Goal: Communication & Community: Connect with others

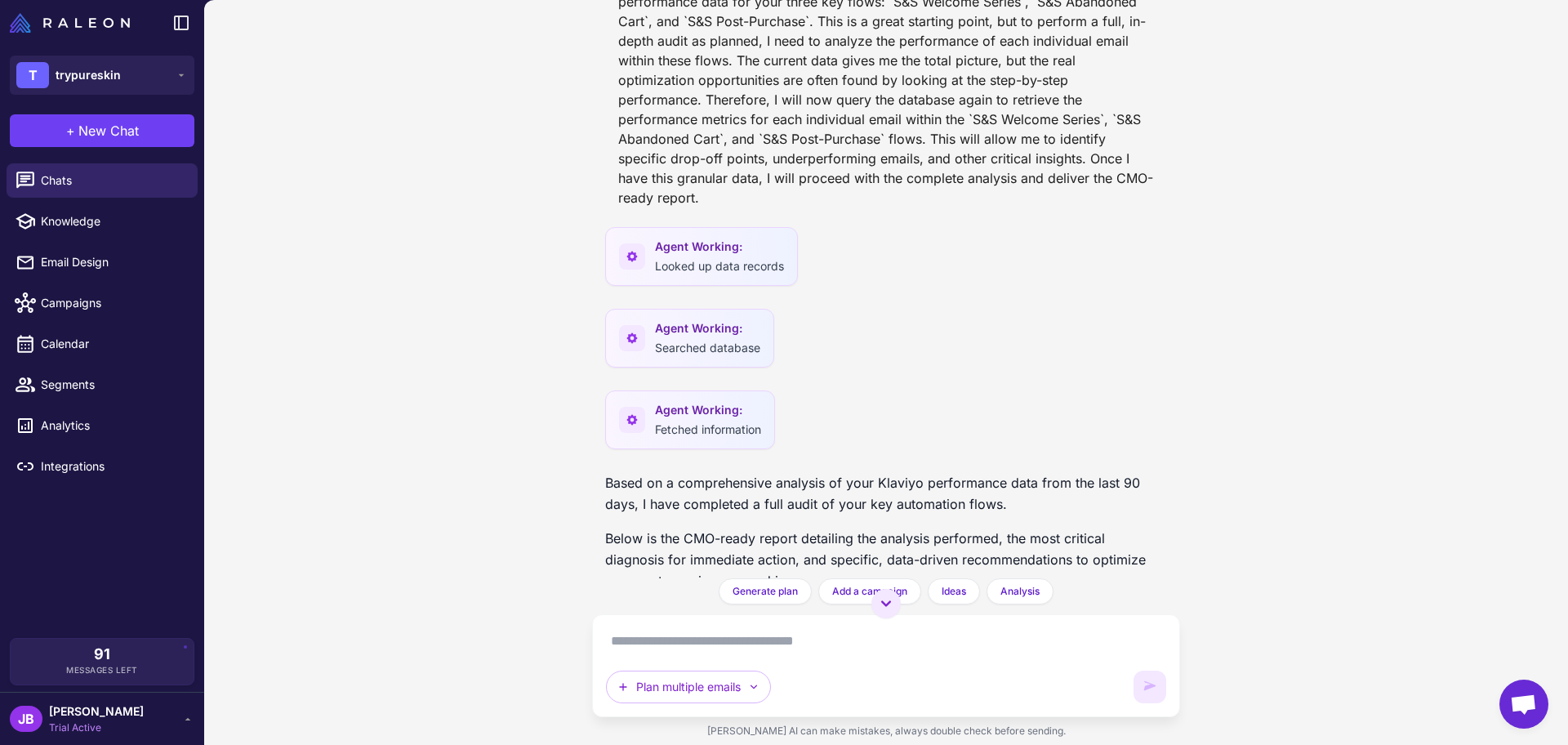
scroll to position [1717, 0]
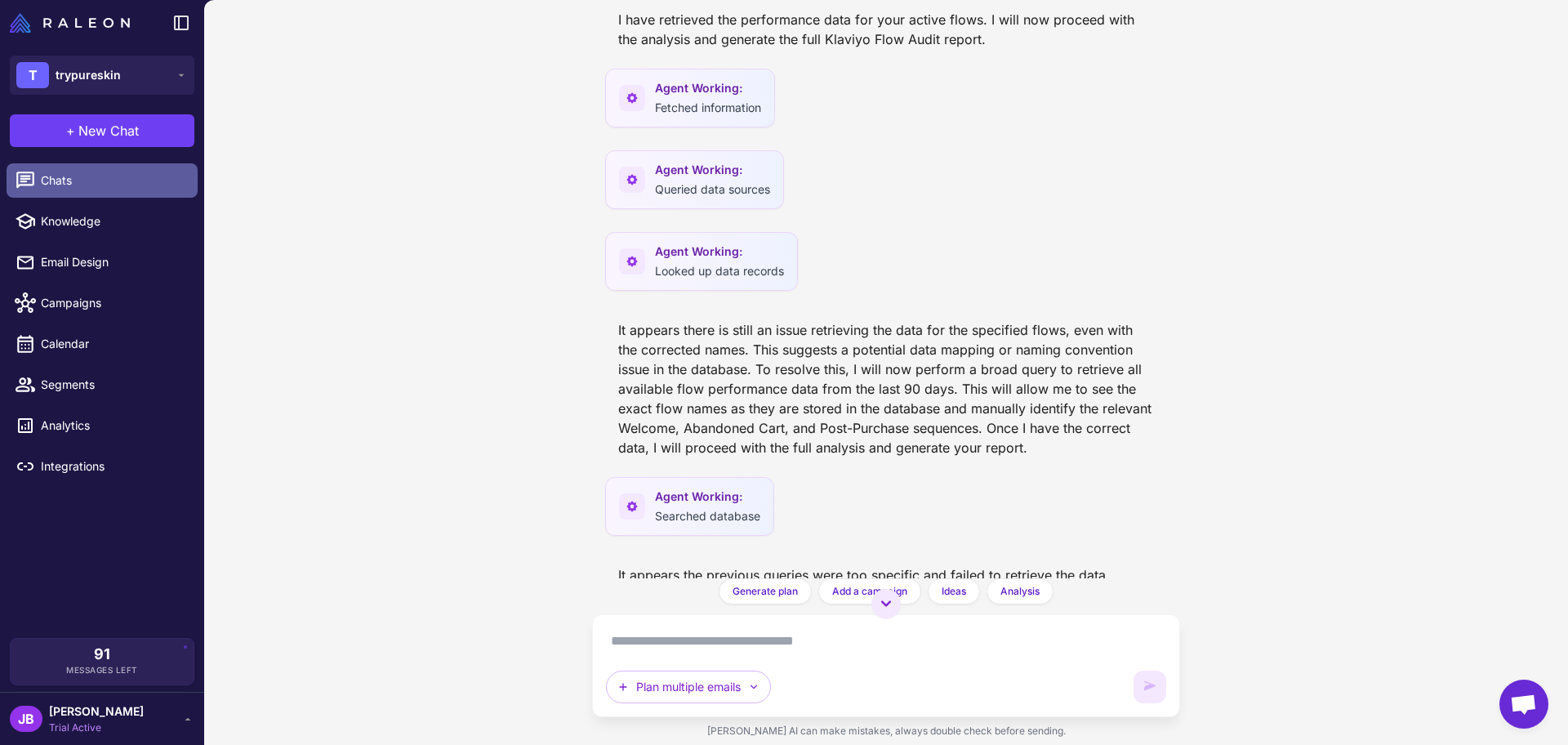
click at [124, 172] on span "Chats" at bounding box center [113, 181] width 144 height 18
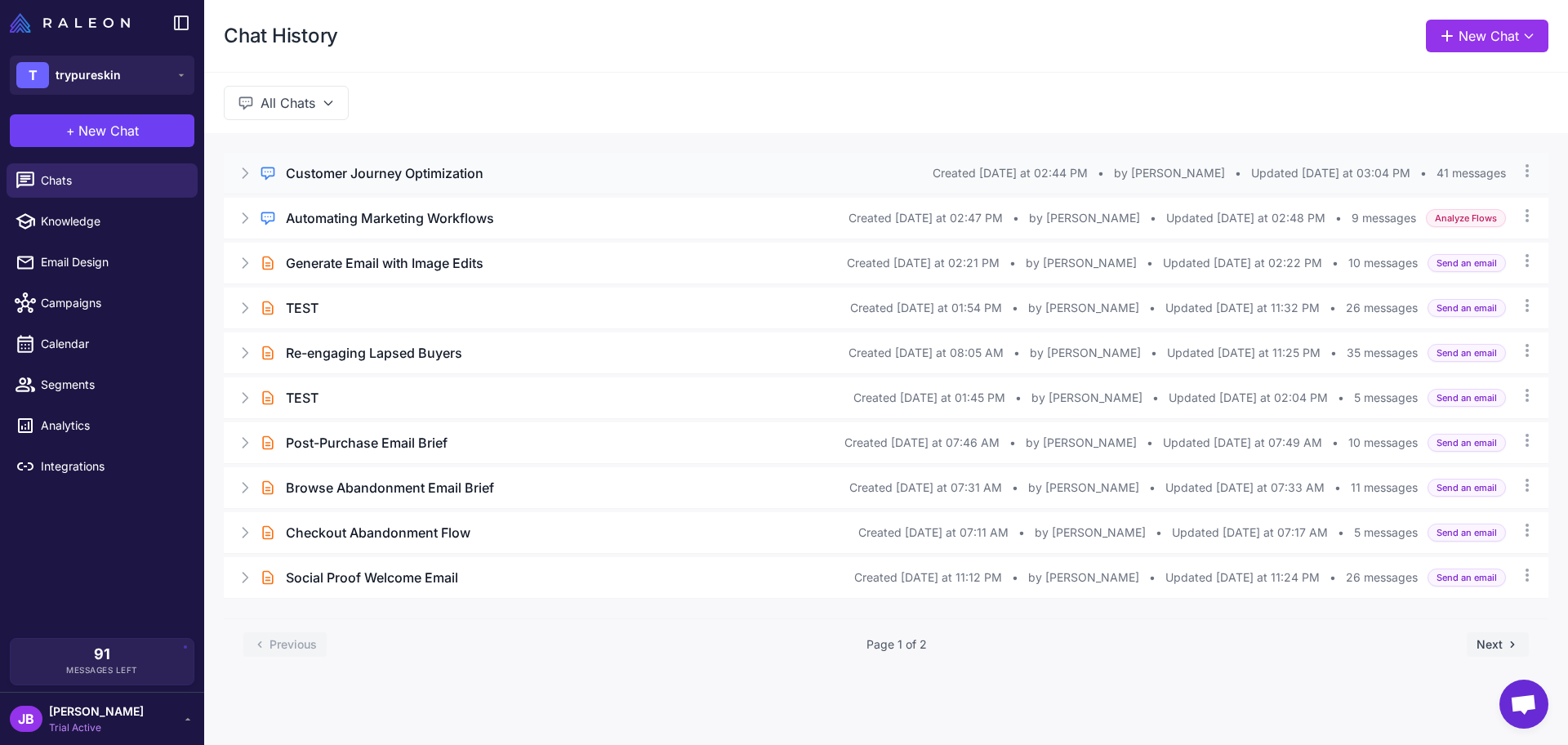
click at [541, 178] on div "Customer Journey Optimization" at bounding box center [609, 173] width 647 height 19
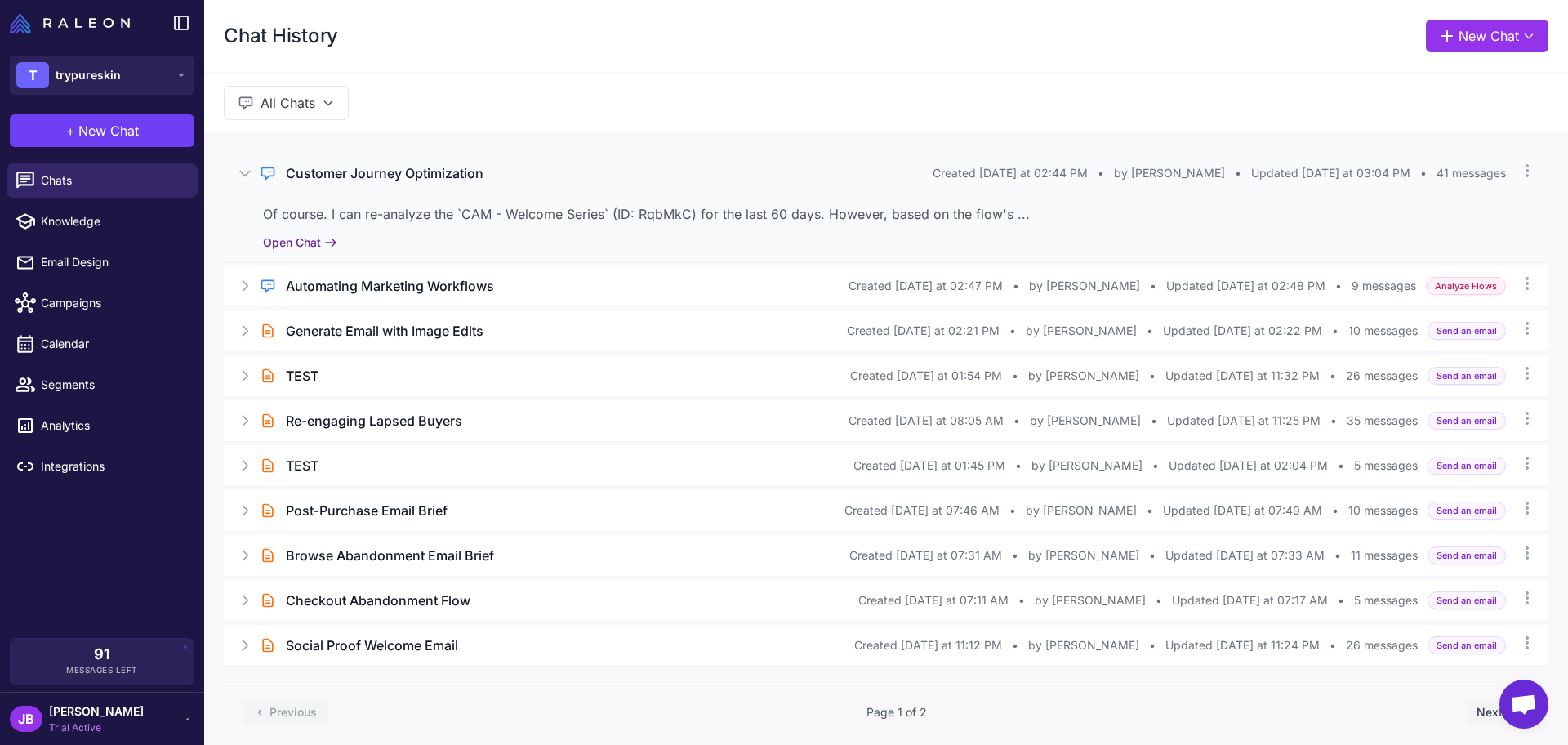
click at [309, 235] on button "Open Chat" at bounding box center [300, 243] width 74 height 18
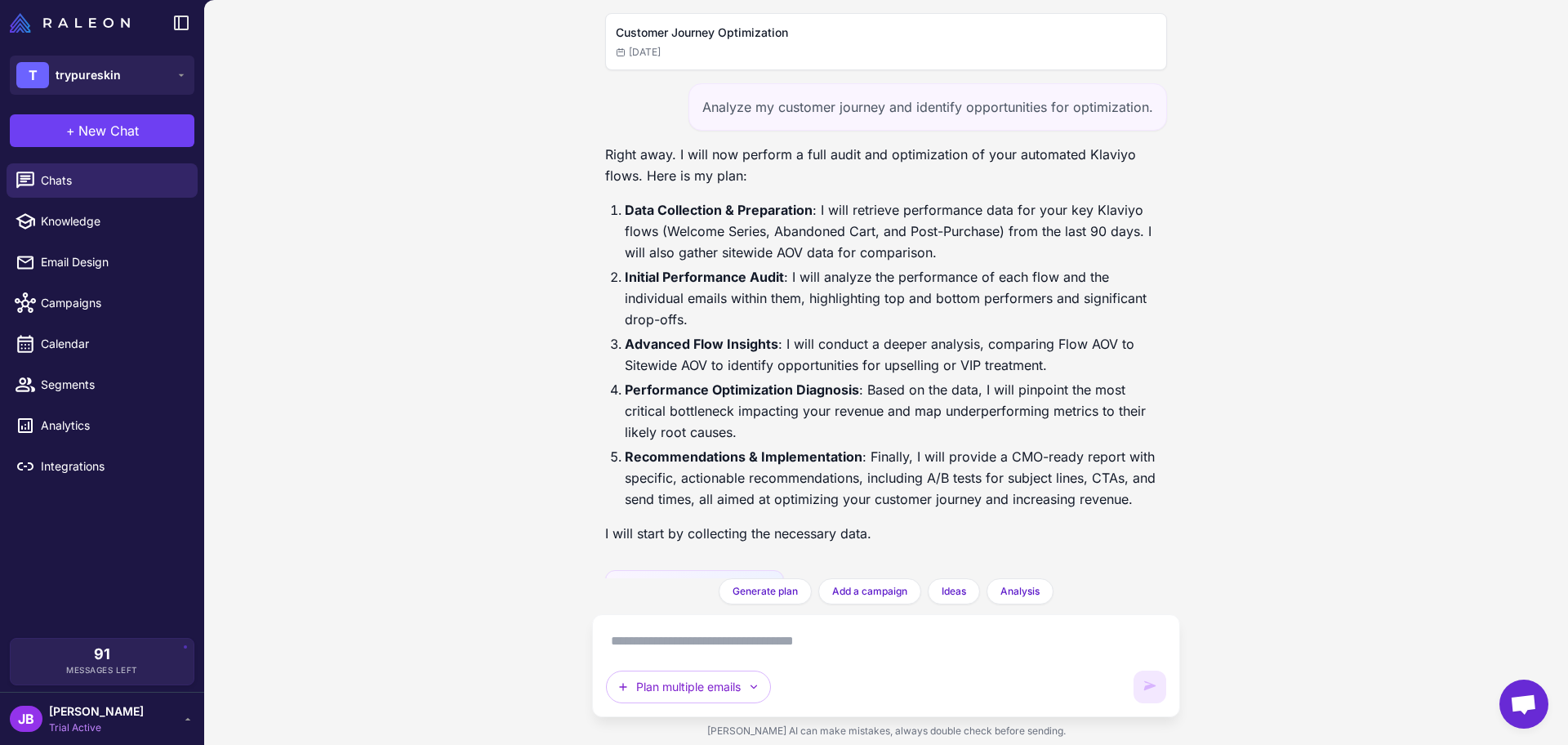
scroll to position [10885, 0]
